Goal: Find specific page/section

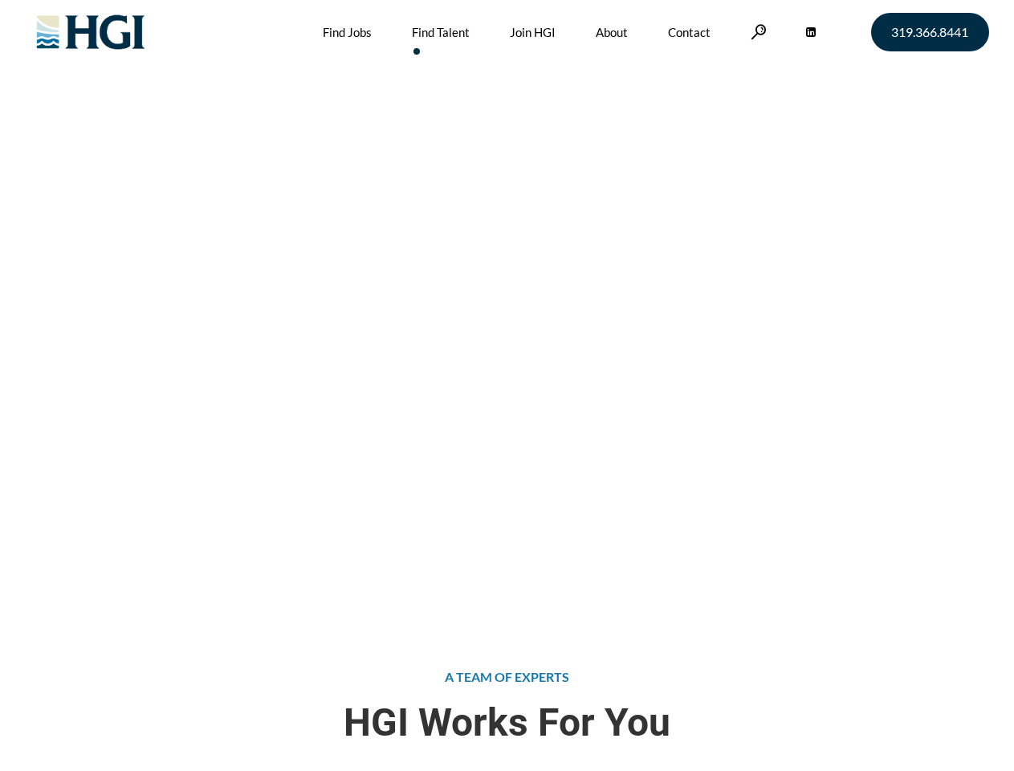
click at [507, 385] on div "Attract the Right Talent Home » Find Talent" at bounding box center [507, 308] width 1014 height 617
click at [756, 31] on link at bounding box center [759, 31] width 16 height 15
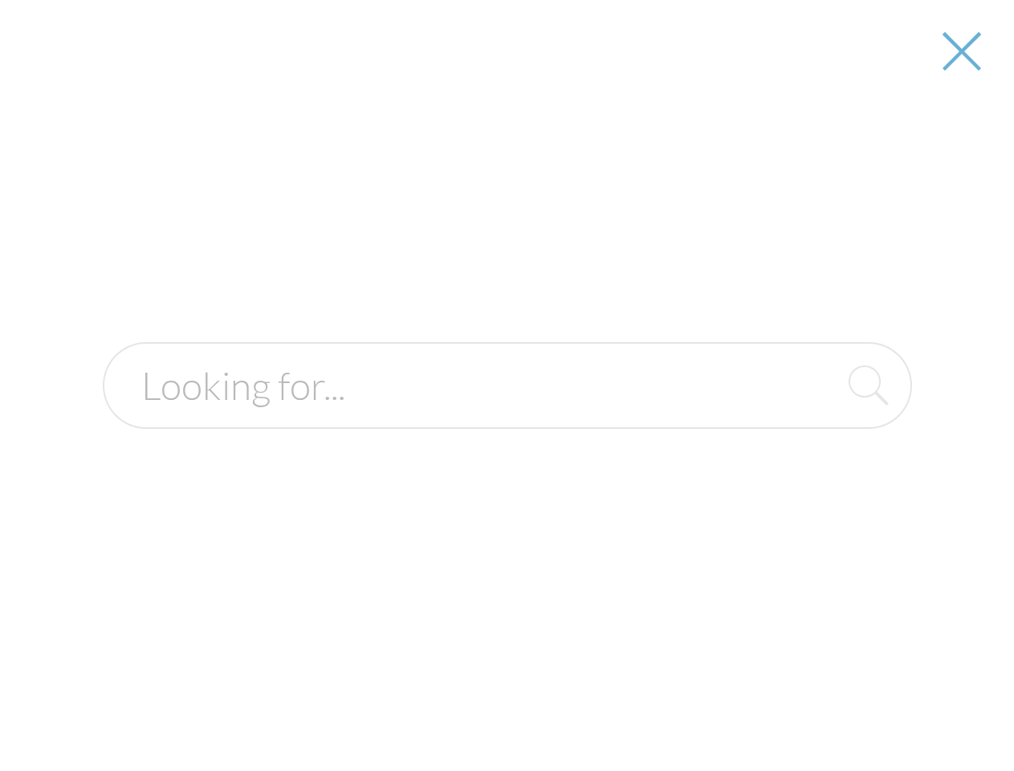
click at [507, 385] on div "Attract the Right Talent Home » Find Talent" at bounding box center [507, 308] width 1014 height 617
